Goal: Task Accomplishment & Management: Manage account settings

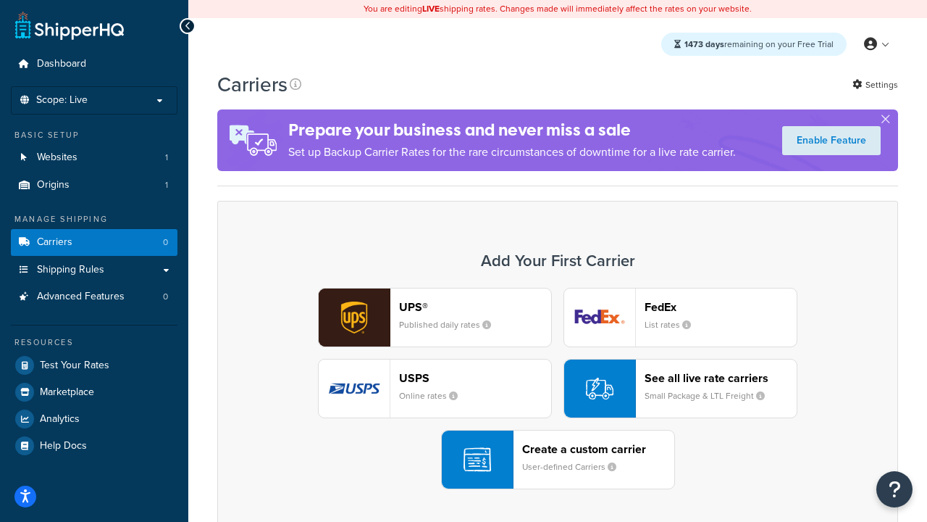
click at [558, 388] on div "UPS® Published daily rates FedEx List rates USPS Online rates See all live rate…" at bounding box center [558, 388] width 651 height 201
click at [721, 306] on header "FedEx" at bounding box center [721, 307] width 152 height 14
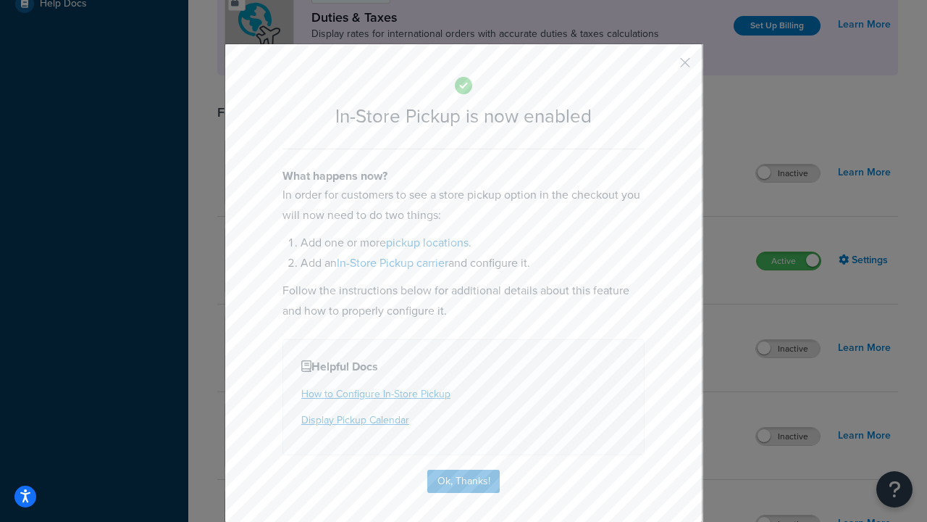
click at [664, 67] on button "button" at bounding box center [664, 68] width 4 height 4
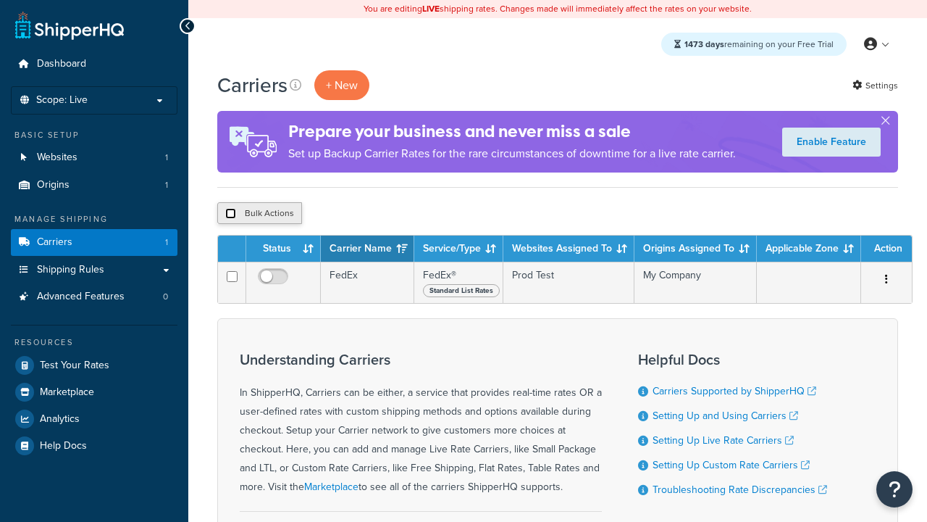
click at [230, 214] on input "checkbox" at bounding box center [230, 213] width 11 height 11
checkbox input "true"
click at [0, 0] on button "Delete" at bounding box center [0, 0] width 0 height 0
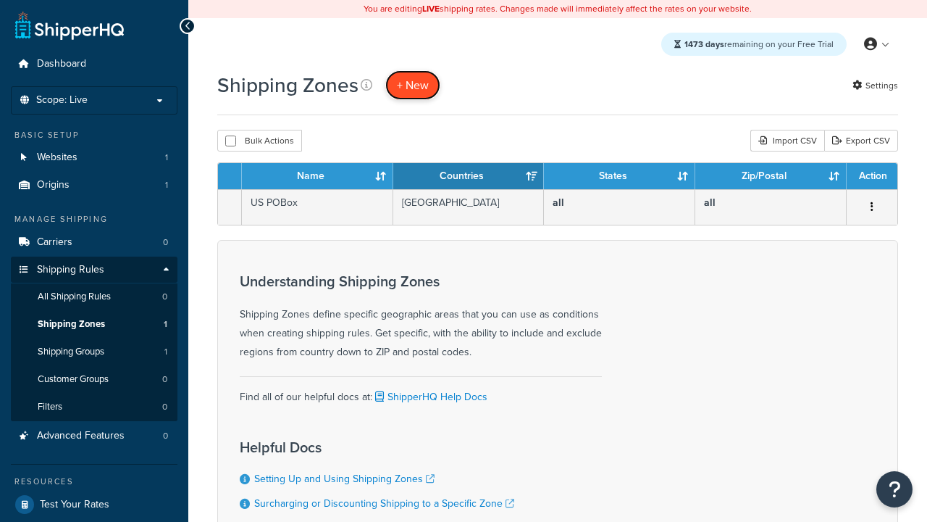
click at [413, 85] on span "+ New" at bounding box center [413, 85] width 32 height 17
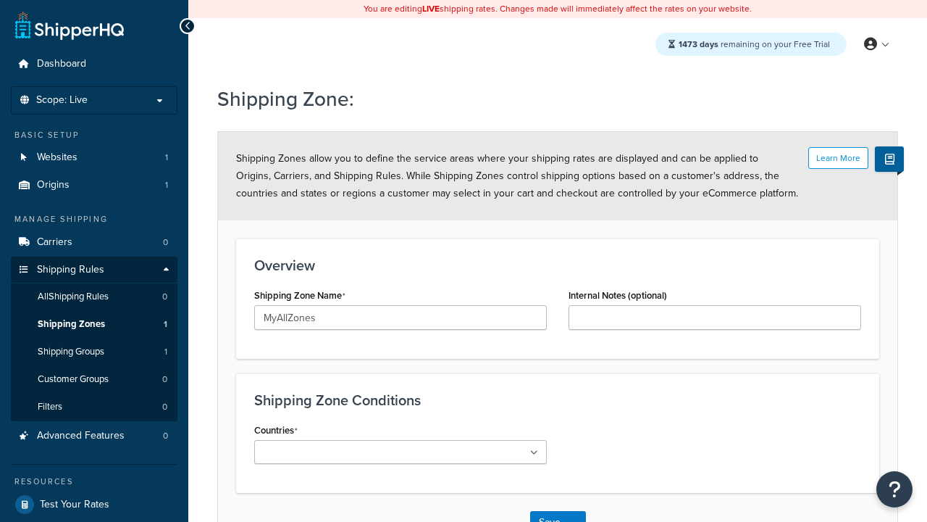
click at [401, 451] on ul at bounding box center [400, 452] width 293 height 24
click at [549, 511] on button "Save" at bounding box center [549, 522] width 39 height 23
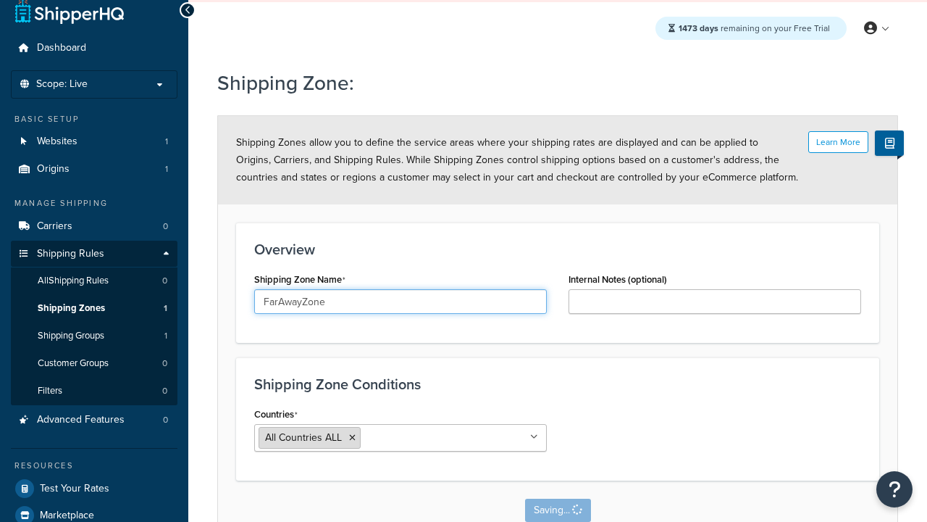
type input "FarAwayZone"
click at [401, 438] on input "Countries" at bounding box center [428, 437] width 128 height 16
click at [304, 445] on span "All Countries ALL" at bounding box center [303, 437] width 77 height 15
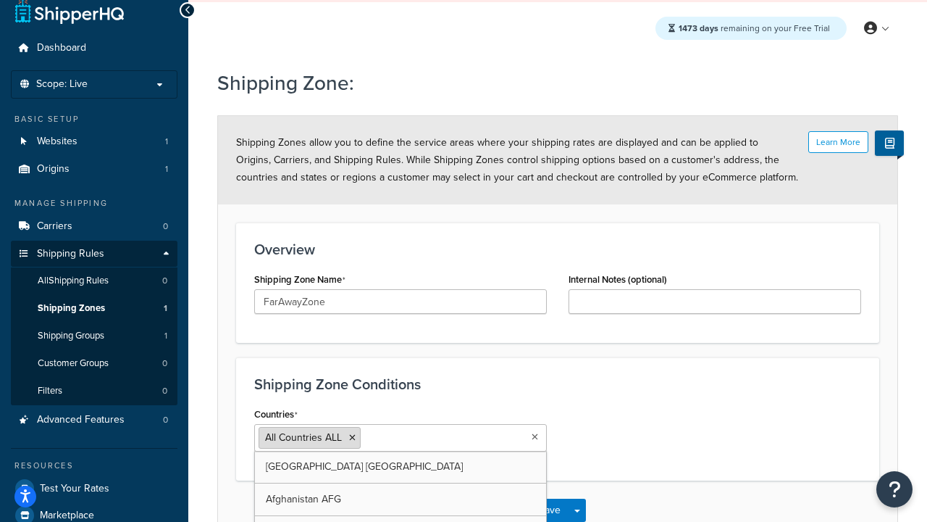
scroll to position [16, 0]
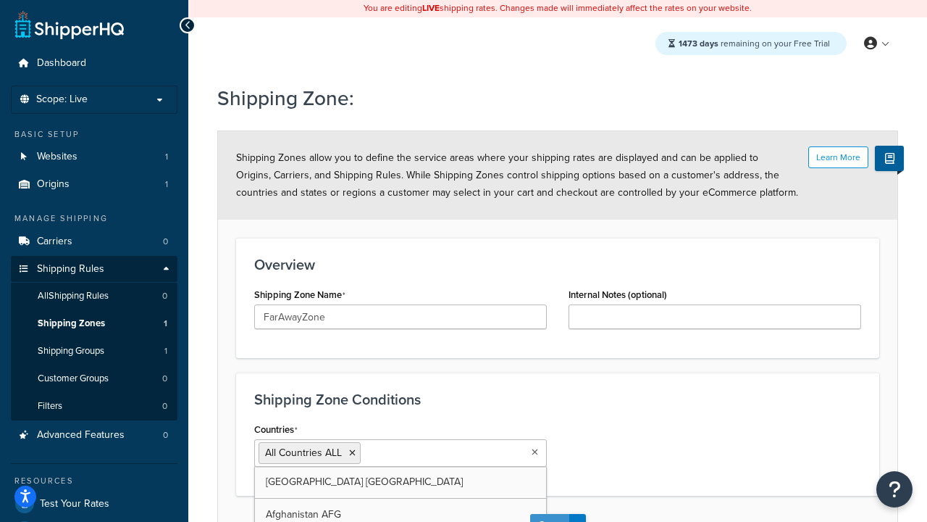
click at [549, 514] on button "Save" at bounding box center [549, 525] width 39 height 23
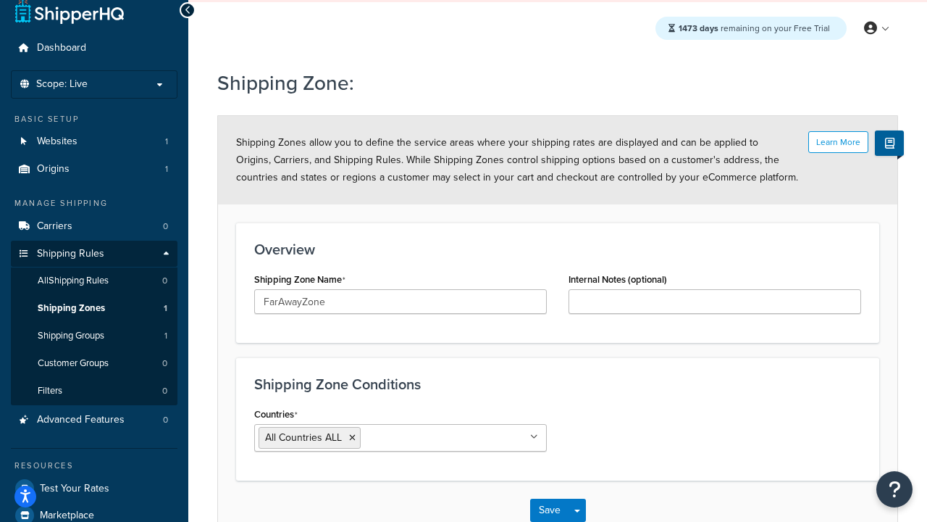
scroll to position [0, 0]
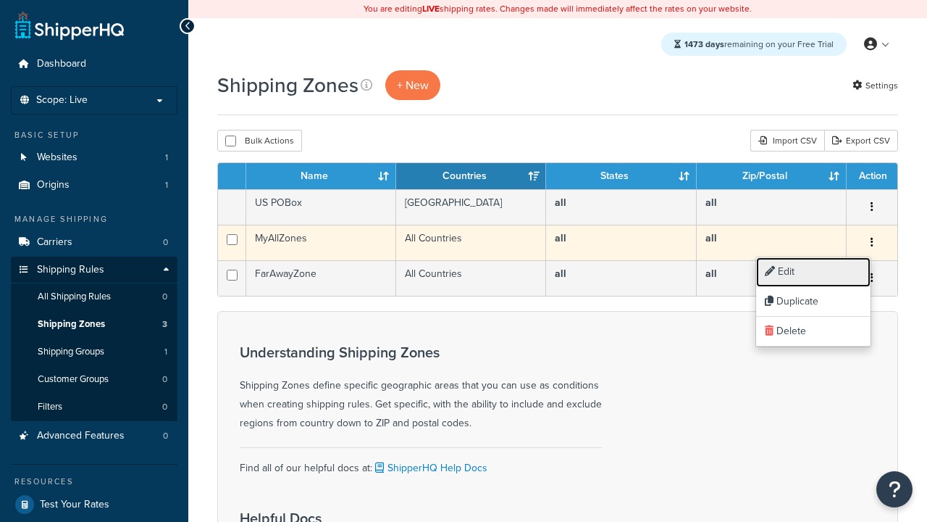
click at [813, 272] on link "Edit" at bounding box center [813, 272] width 114 height 30
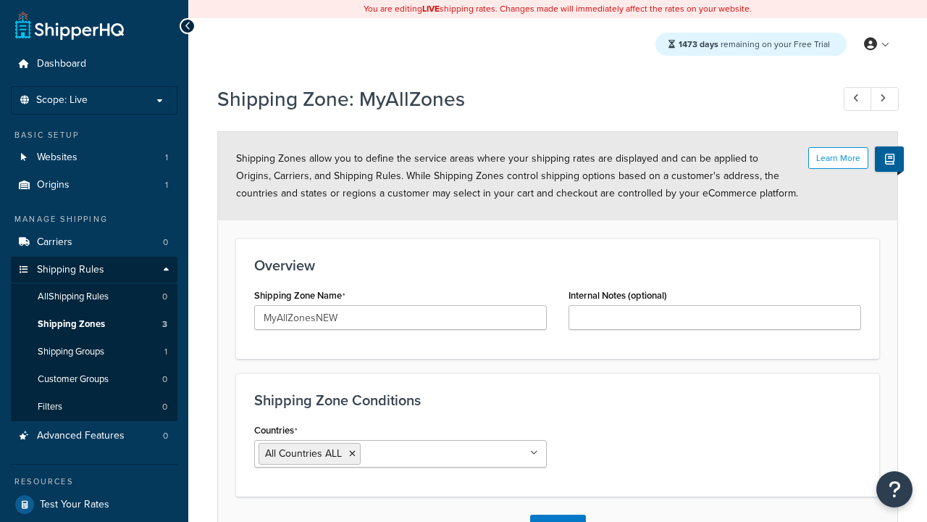
scroll to position [16, 0]
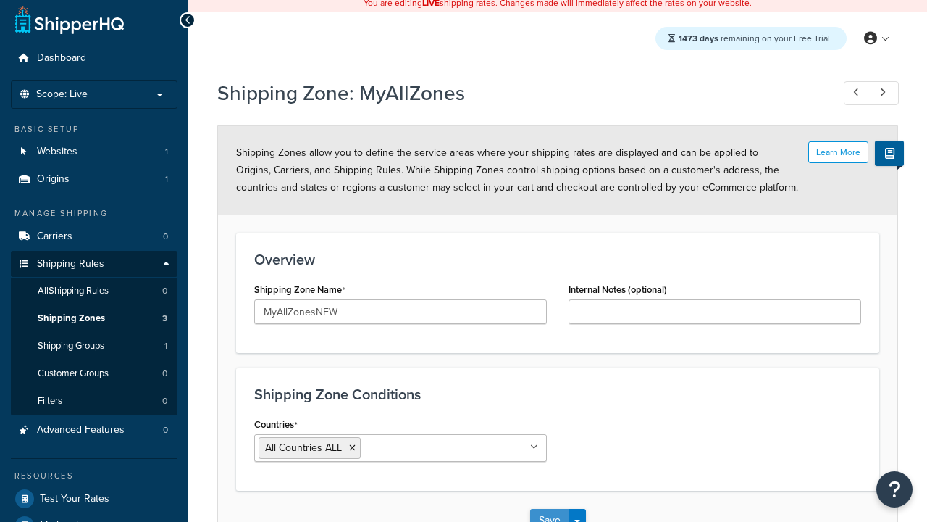
type input "MyAllZonesNEW"
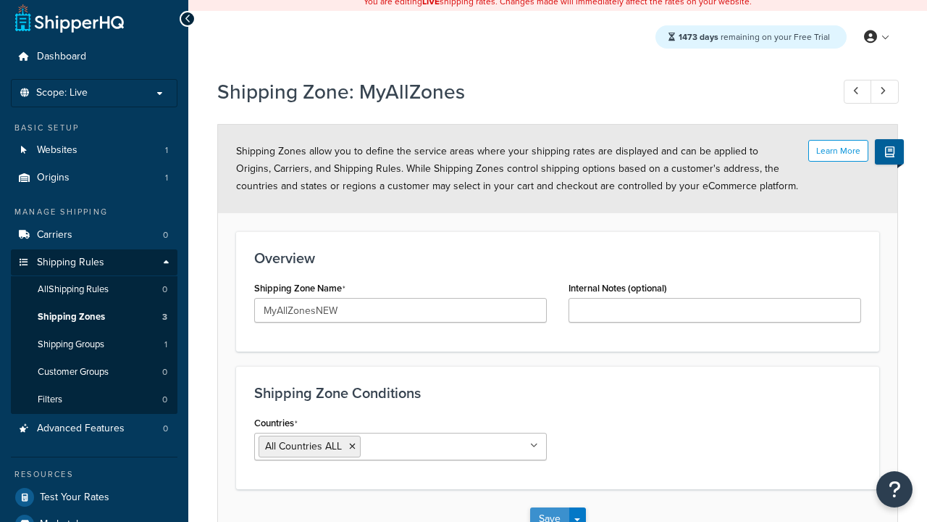
click at [549, 510] on button "Save" at bounding box center [549, 518] width 39 height 23
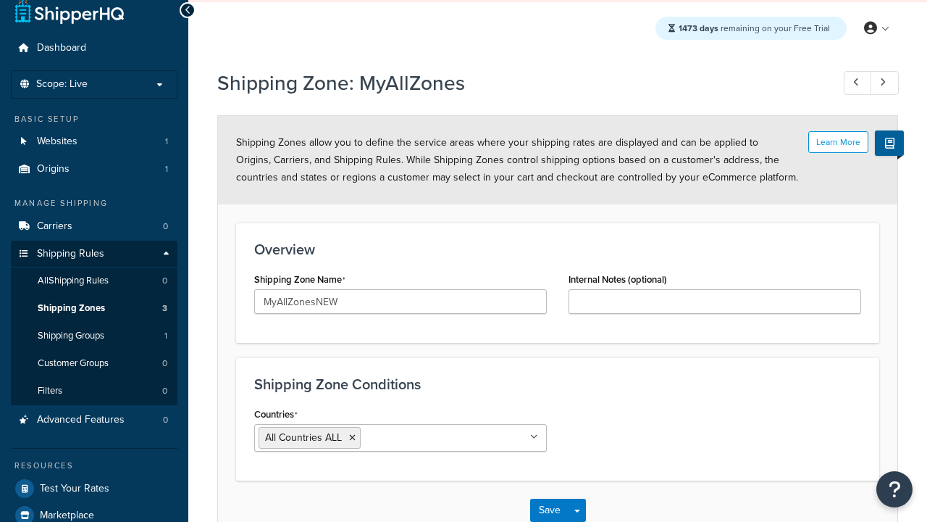
scroll to position [0, 0]
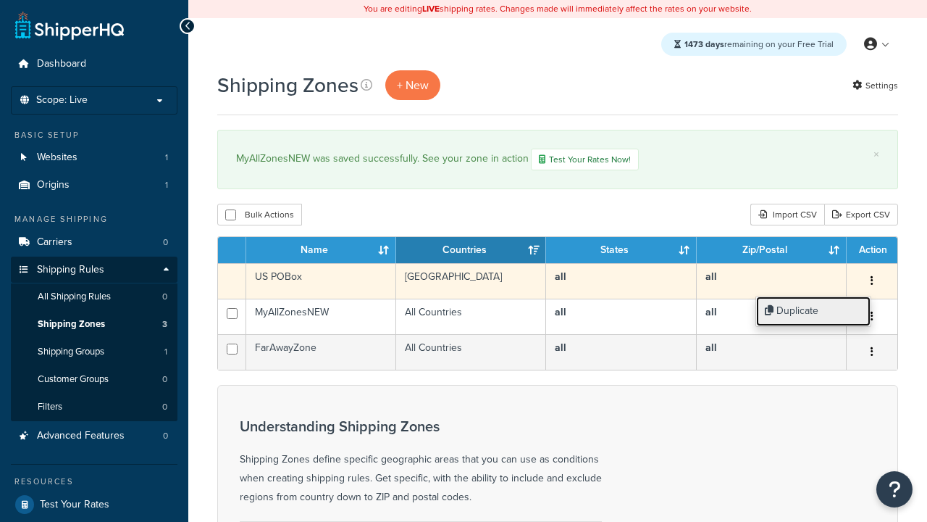
click at [813, 311] on link "Duplicate" at bounding box center [813, 311] width 114 height 30
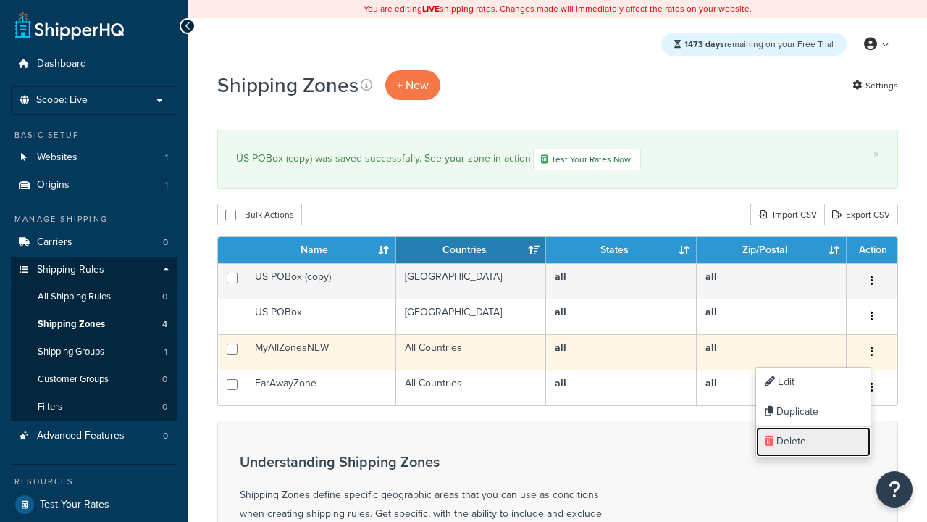
click at [813, 441] on link "Delete" at bounding box center [813, 442] width 114 height 30
